Goal: Task Accomplishment & Management: Manage account settings

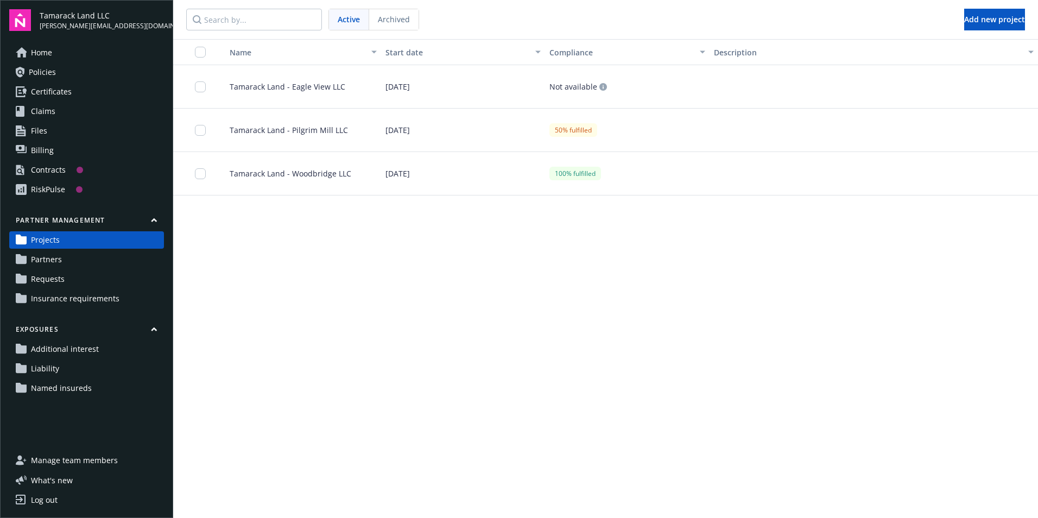
click at [448, 123] on div "[DATE]" at bounding box center [463, 130] width 164 height 43
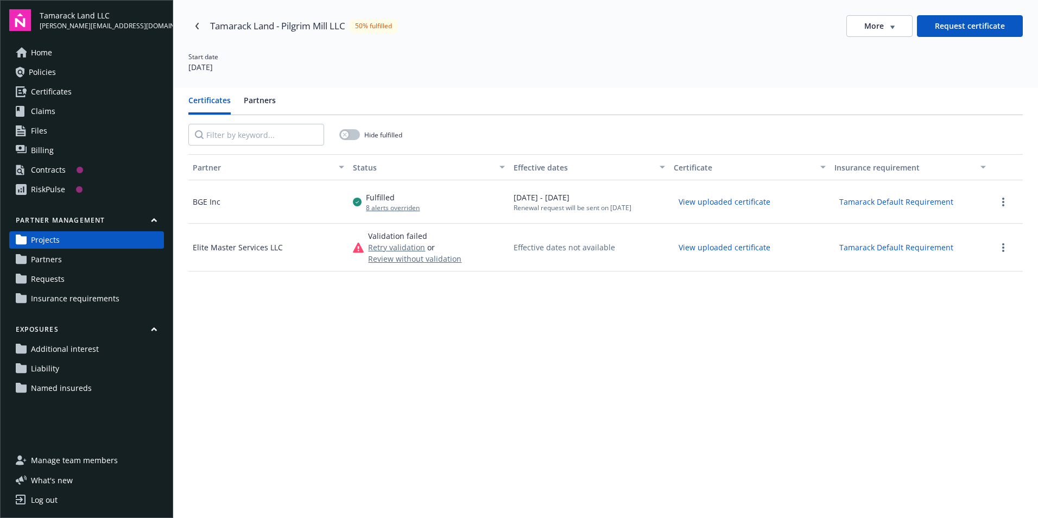
click at [378, 260] on button "Review without validation" at bounding box center [414, 258] width 93 height 11
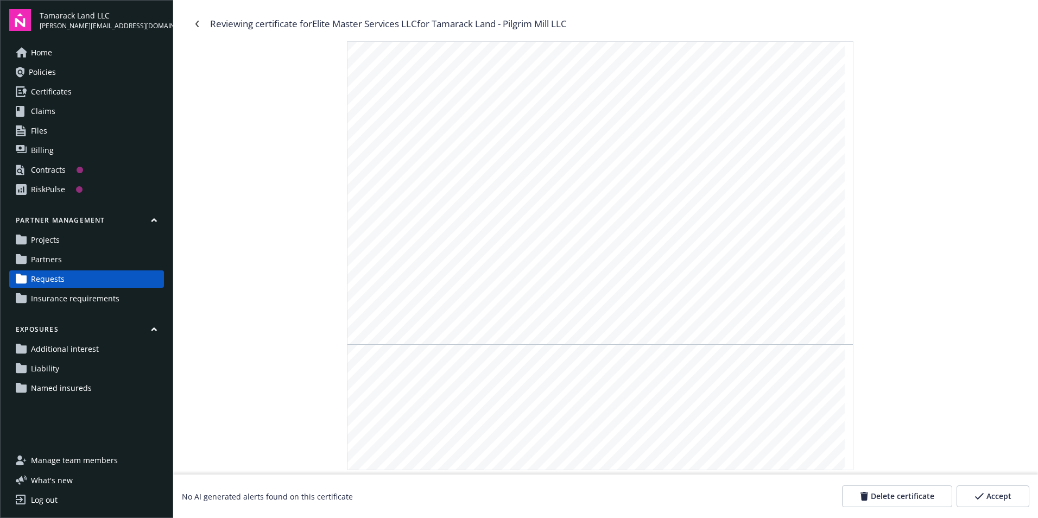
scroll to position [380, 0]
click at [974, 492] on button "Accept" at bounding box center [993, 496] width 73 height 22
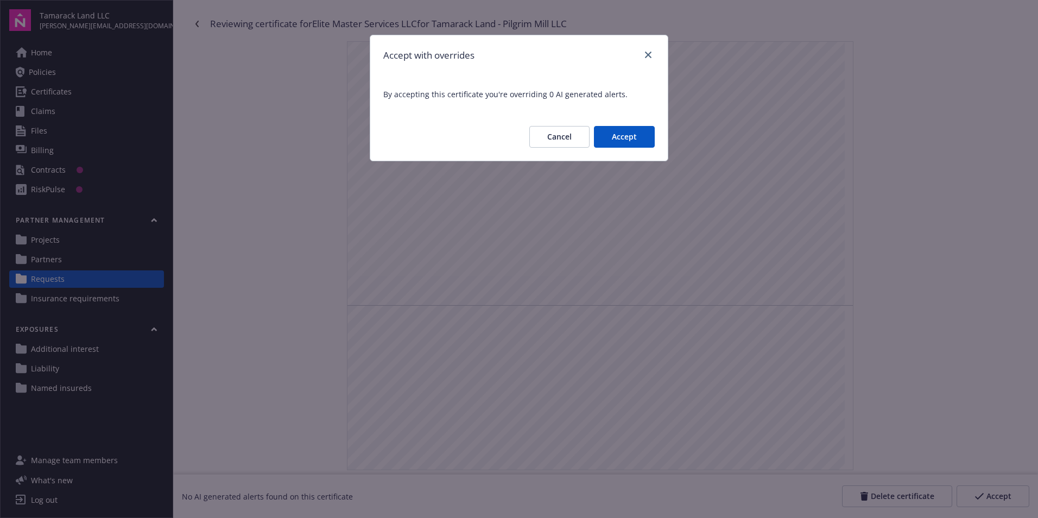
click at [625, 135] on button "Accept" at bounding box center [624, 137] width 61 height 22
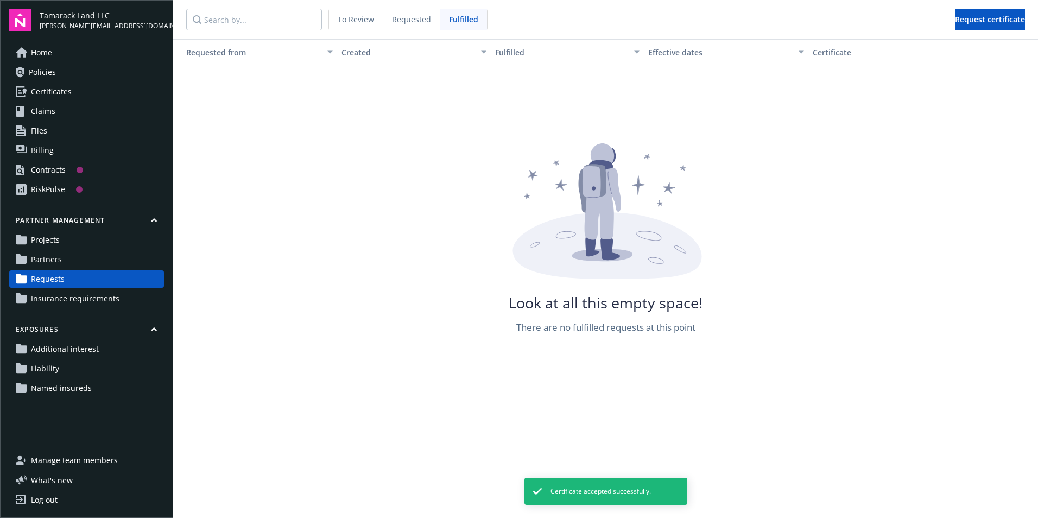
click at [66, 244] on link "Projects" at bounding box center [86, 239] width 155 height 17
